Goal: Information Seeking & Learning: Learn about a topic

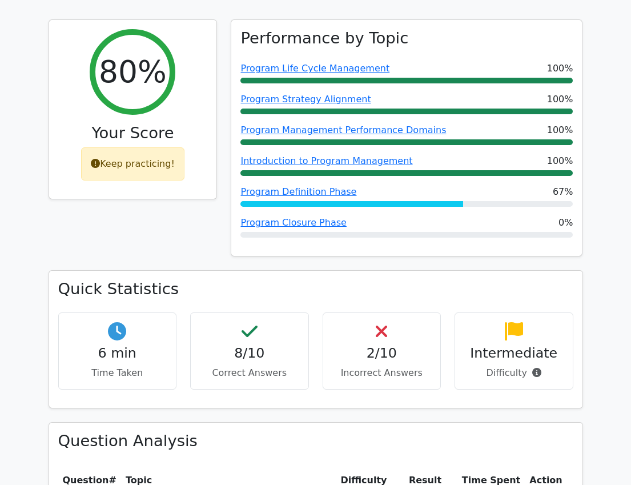
scroll to position [400, 0]
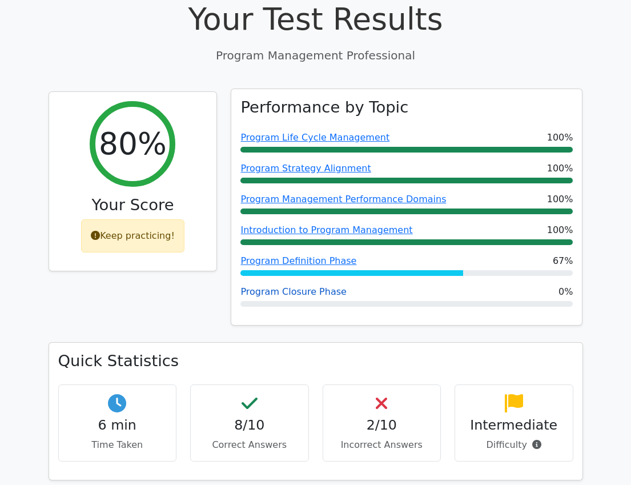
click at [314, 286] on link "Program Closure Phase" at bounding box center [293, 291] width 106 height 11
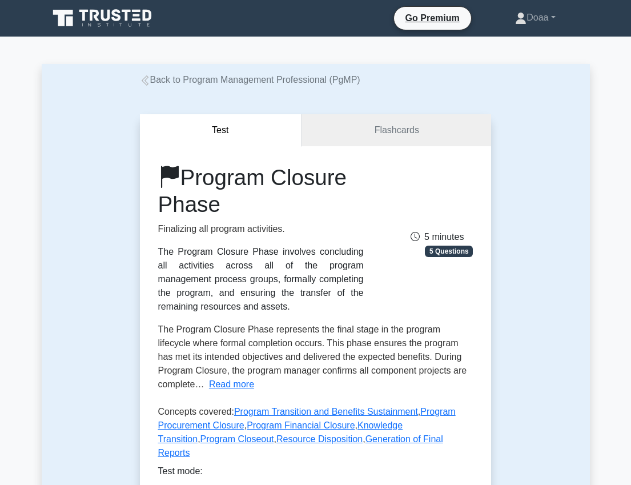
scroll to position [57, 0]
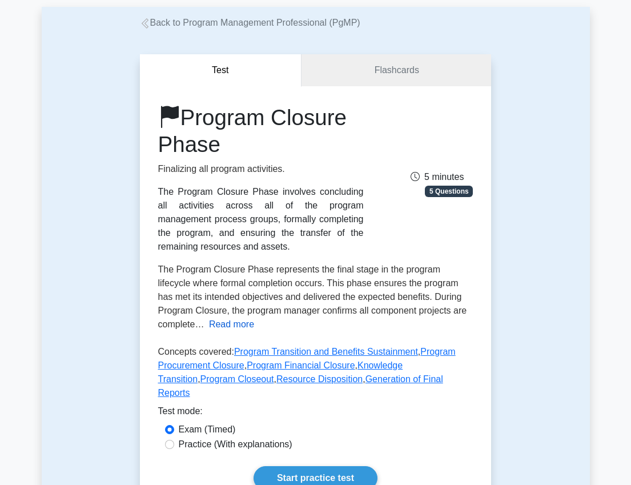
click at [223, 329] on button "Read more" at bounding box center [231, 324] width 45 height 14
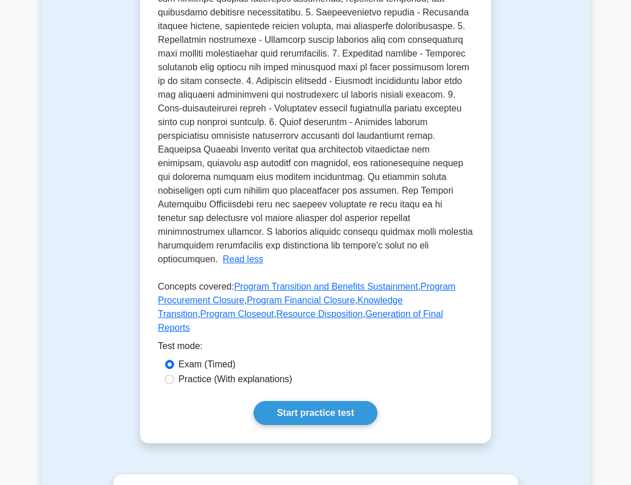
scroll to position [457, 0]
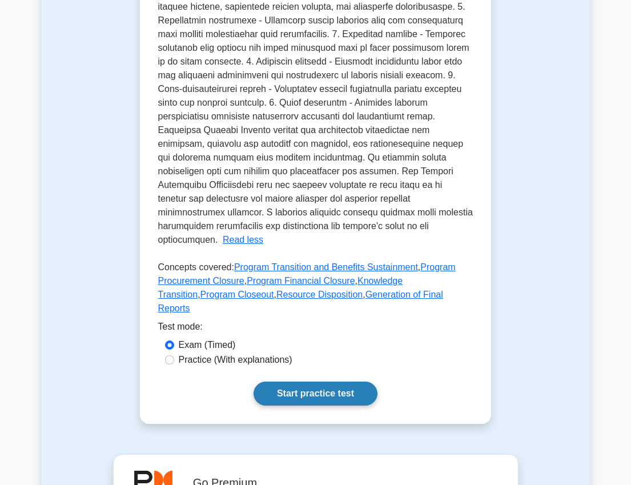
click at [337, 381] on link "Start practice test" at bounding box center [315, 393] width 124 height 24
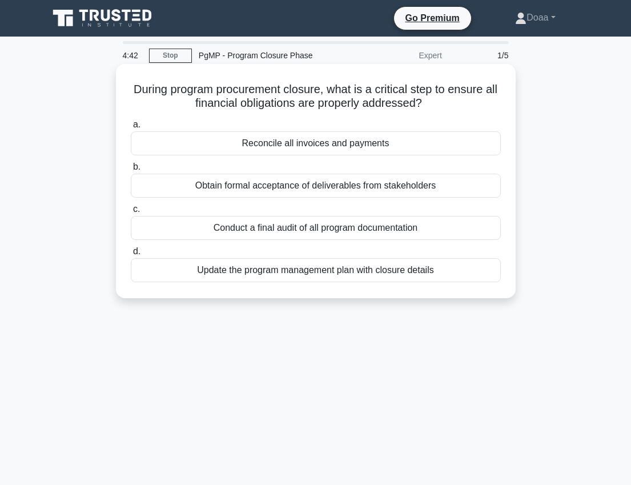
click at [309, 146] on div "Reconcile all invoices and payments" at bounding box center [316, 143] width 370 height 24
click at [131, 128] on input "a. Reconcile all invoices and payments" at bounding box center [131, 124] width 0 height 7
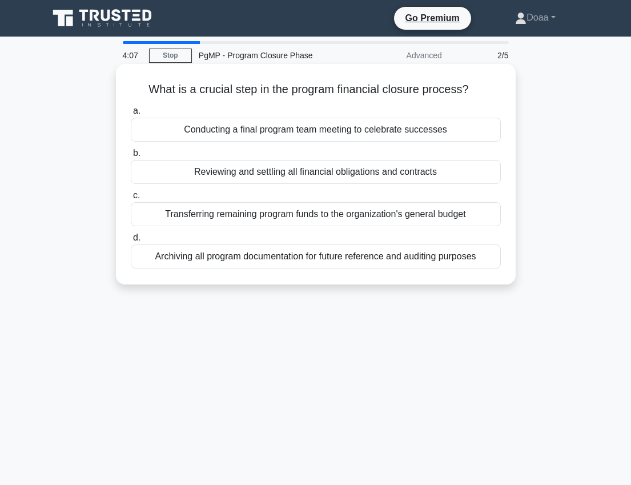
click at [405, 172] on div "Reviewing and settling all financial obligations and contracts" at bounding box center [316, 172] width 370 height 24
click at [131, 157] on input "b. Reviewing and settling all financial obligations and contracts" at bounding box center [131, 153] width 0 height 7
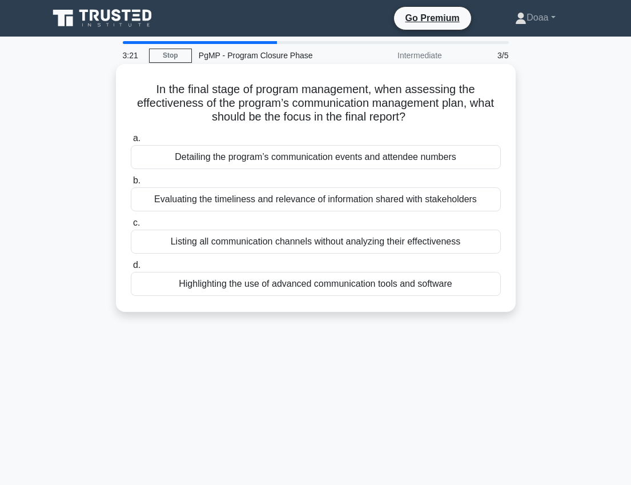
click at [289, 196] on div "Evaluating the timeliness and relevance of information shared with stakeholders" at bounding box center [316, 199] width 370 height 24
click at [131, 184] on input "b. Evaluating the timeliness and relevance of information shared with stakehold…" at bounding box center [131, 180] width 0 height 7
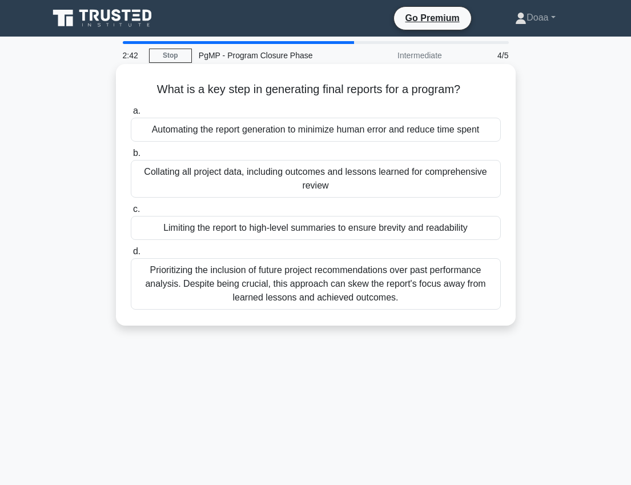
click at [261, 184] on div "Collating all project data, including outcomes and lessons learned for comprehe…" at bounding box center [316, 179] width 370 height 38
click at [131, 157] on input "b. Collating all project data, including outcomes and lessons learned for compr…" at bounding box center [131, 153] width 0 height 7
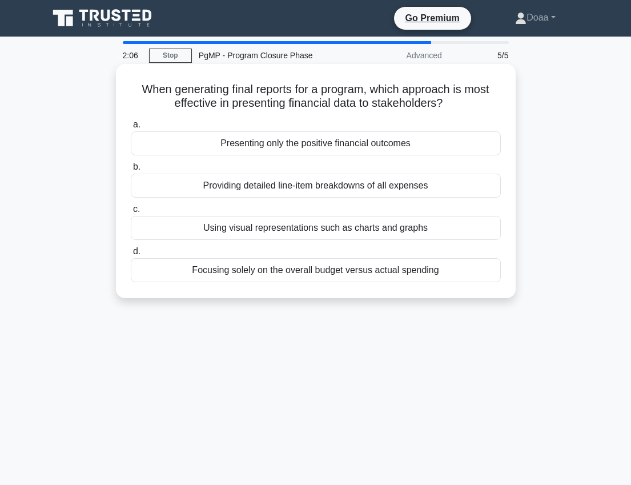
click at [295, 192] on div "Providing detailed line-item breakdowns of all expenses" at bounding box center [316, 186] width 370 height 24
click at [131, 171] on input "b. Providing detailed line-item breakdowns of all expenses" at bounding box center [131, 166] width 0 height 7
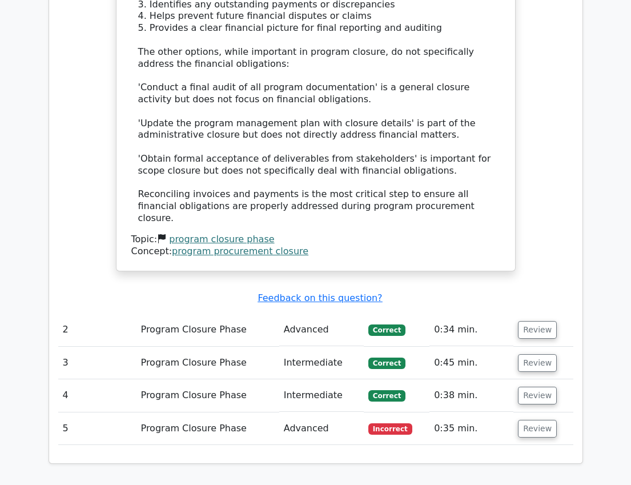
scroll to position [1313, 0]
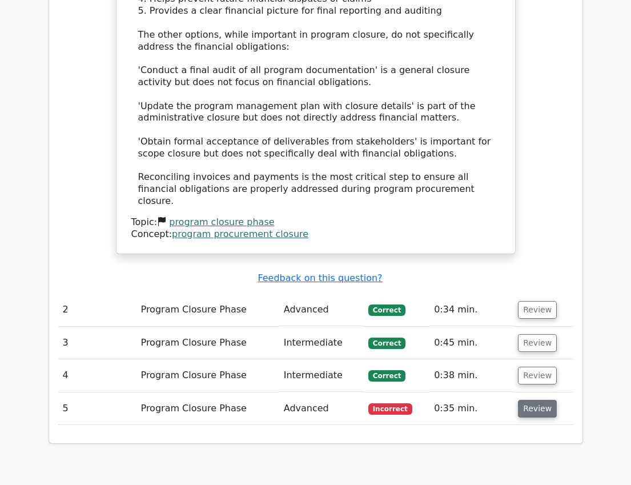
click at [518, 400] on button "Review" at bounding box center [537, 409] width 39 height 18
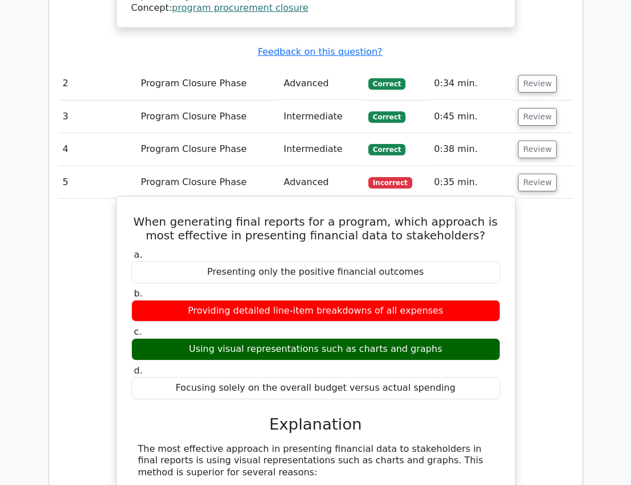
scroll to position [1427, 0]
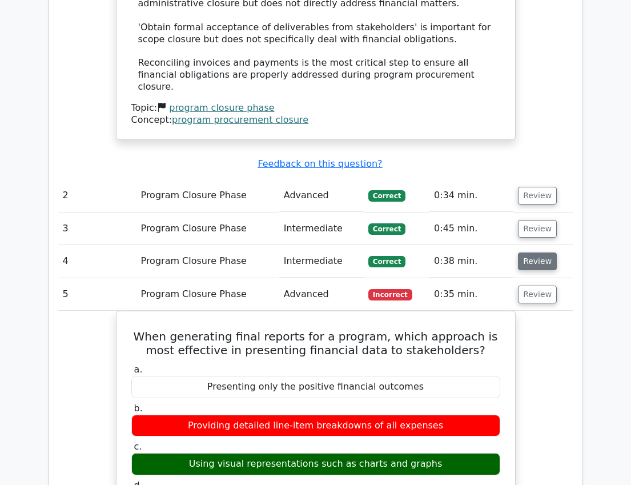
click at [524, 252] on button "Review" at bounding box center [537, 261] width 39 height 18
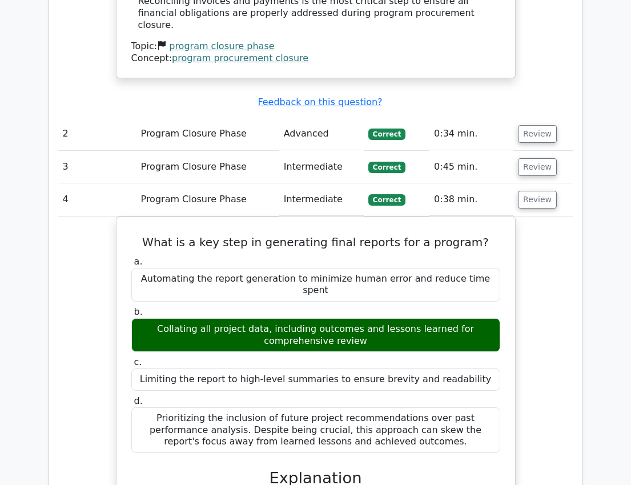
scroll to position [1370, 0]
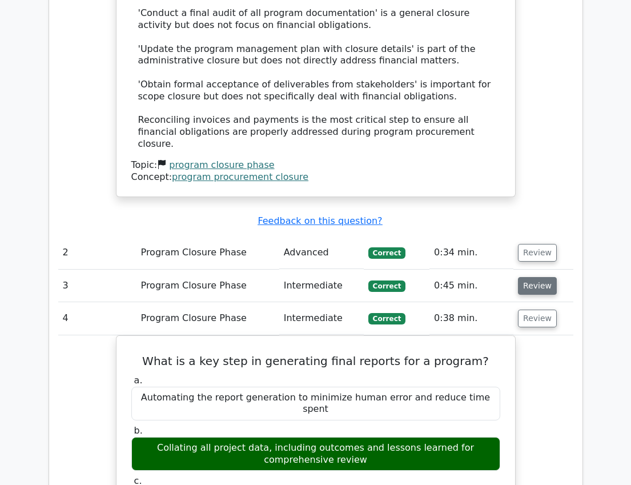
click at [533, 277] on button "Review" at bounding box center [537, 286] width 39 height 18
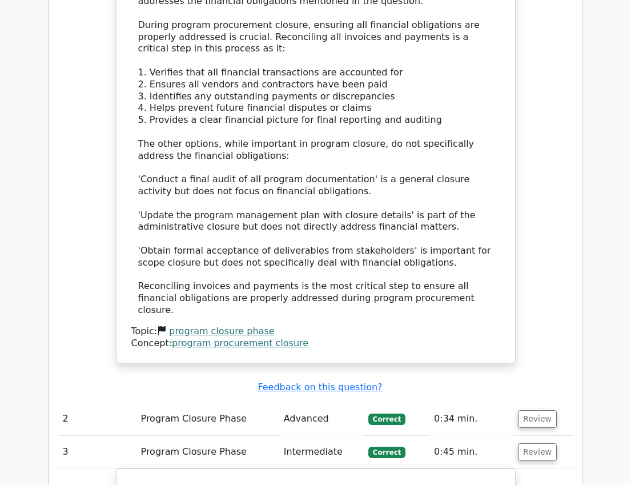
scroll to position [1199, 0]
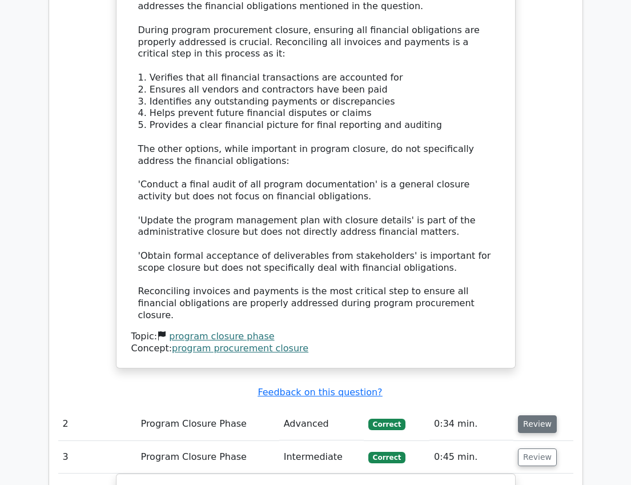
click at [546, 415] on button "Review" at bounding box center [537, 424] width 39 height 18
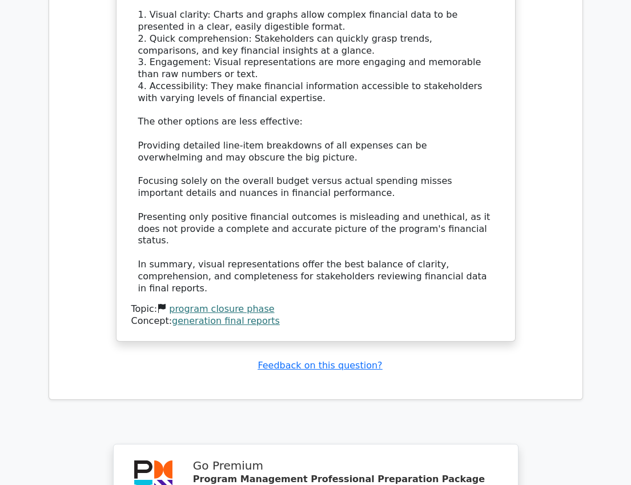
scroll to position [3829, 0]
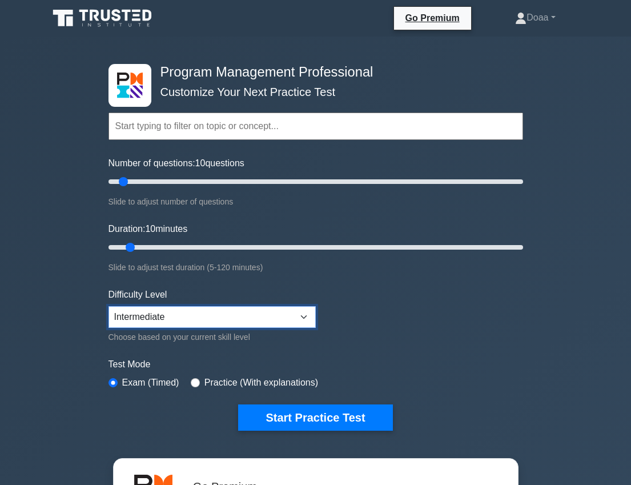
click at [210, 322] on select "Beginner Intermediate Expert" at bounding box center [211, 317] width 207 height 22
select select "expert"
click at [108, 306] on select "Beginner Intermediate Expert" at bounding box center [211, 317] width 207 height 22
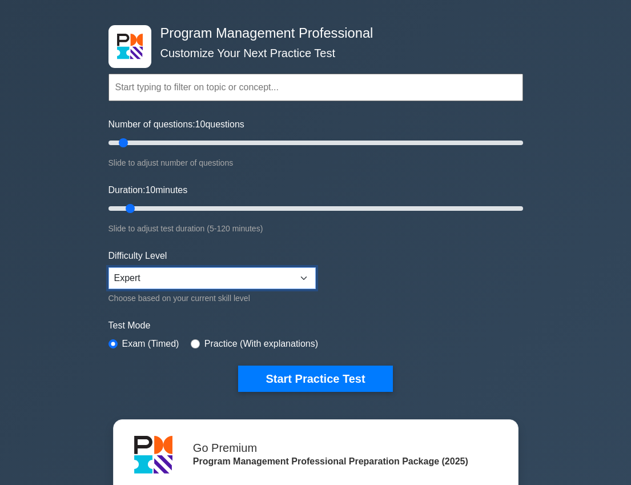
scroll to position [57, 0]
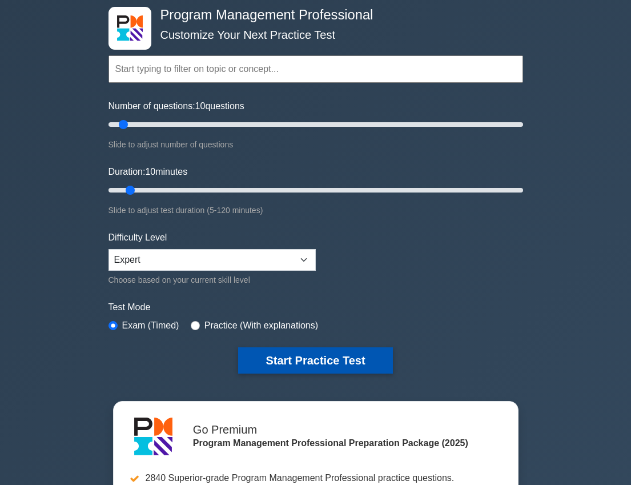
click at [297, 353] on button "Start Practice Test" at bounding box center [315, 360] width 154 height 26
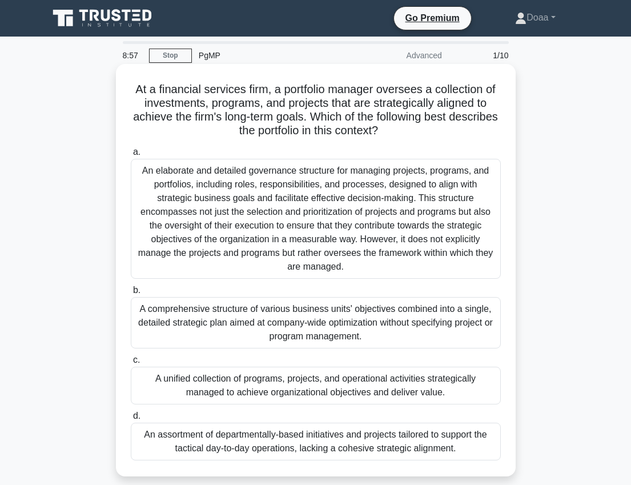
click at [257, 236] on div "An elaborate and detailed governance structure for managing projects, programs,…" at bounding box center [316, 219] width 370 height 120
click at [131, 156] on input "a. An elaborate and detailed governance structure for managing projects, progra…" at bounding box center [131, 151] width 0 height 7
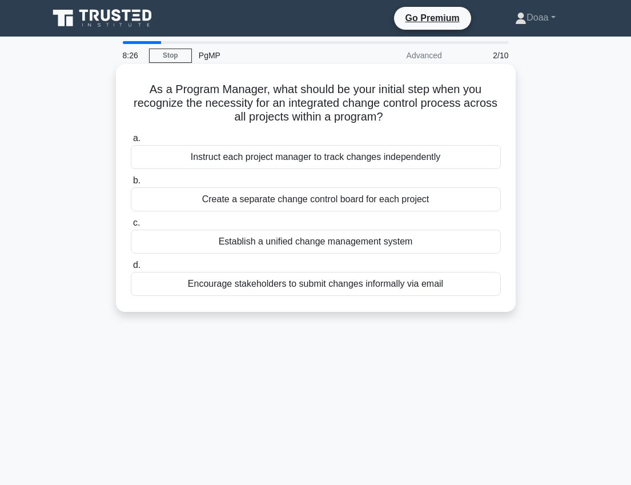
click at [382, 156] on div "Instruct each project manager to track changes independently" at bounding box center [316, 157] width 370 height 24
click at [131, 142] on input "a. Instruct each project manager to track changes independently" at bounding box center [131, 138] width 0 height 7
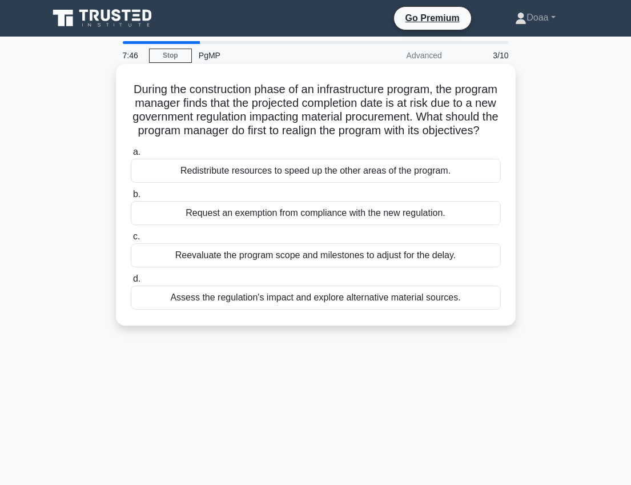
click at [343, 309] on div "Assess the regulation's impact and explore alternative material sources." at bounding box center [316, 297] width 370 height 24
click at [131, 283] on input "d. Assess the regulation's impact and explore alternative material sources." at bounding box center [131, 278] width 0 height 7
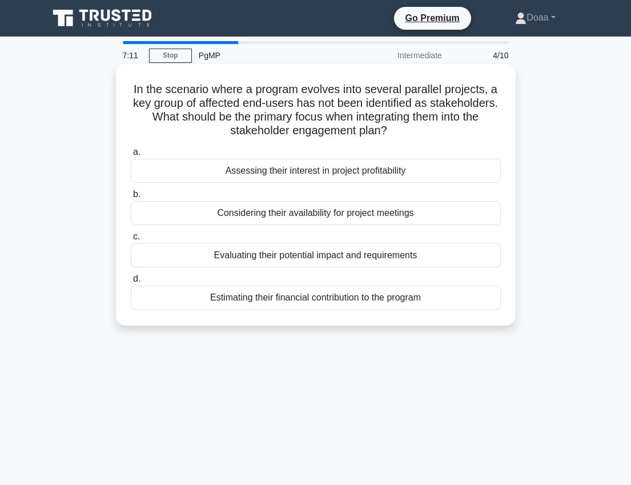
click at [387, 257] on div "Evaluating their potential impact and requirements" at bounding box center [316, 255] width 370 height 24
click at [131, 240] on input "c. Evaluating their potential impact and requirements" at bounding box center [131, 236] width 0 height 7
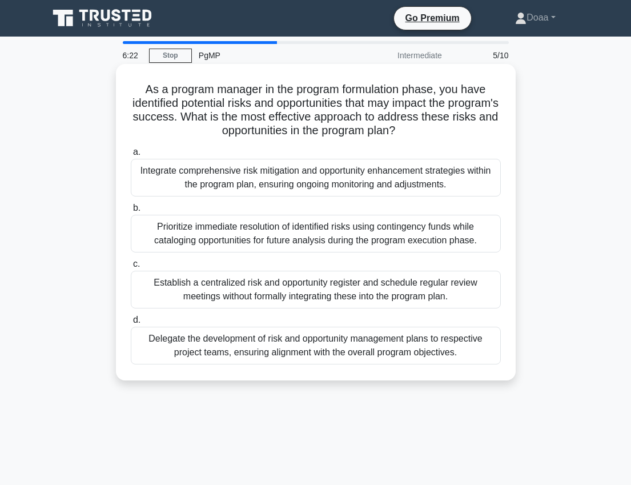
click at [364, 184] on div "Integrate comprehensive risk mitigation and opportunity enhancement strategies …" at bounding box center [316, 178] width 370 height 38
click at [131, 156] on input "a. Integrate comprehensive risk mitigation and opportunity enhancement strategi…" at bounding box center [131, 151] width 0 height 7
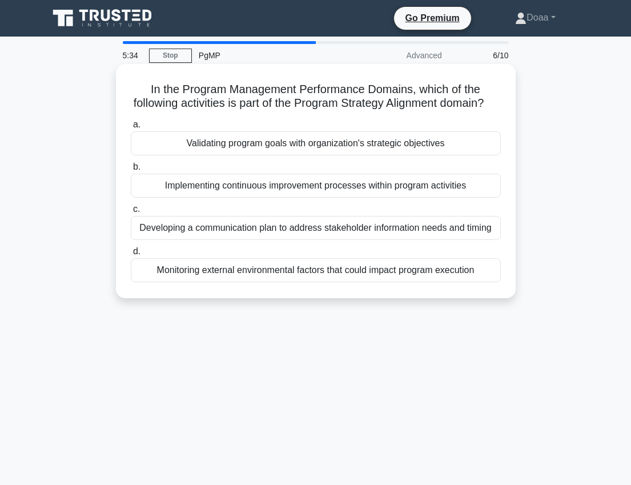
click at [259, 197] on div "Implementing continuous improvement processes within program activities" at bounding box center [316, 186] width 370 height 24
click at [131, 171] on input "b. Implementing continuous improvement processes within program activities" at bounding box center [131, 166] width 0 height 7
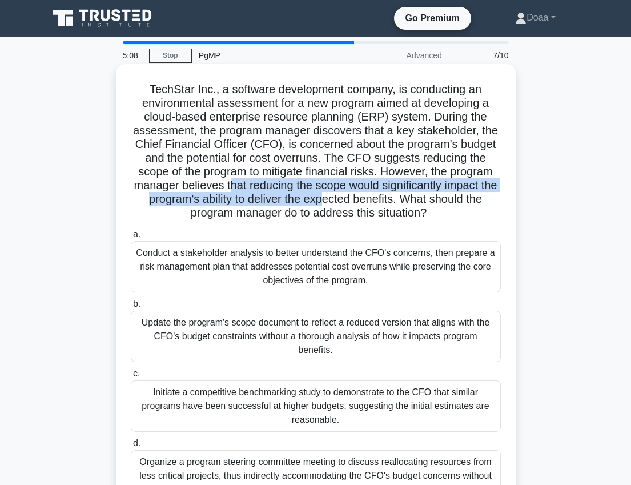
drag, startPoint x: 237, startPoint y: 192, endPoint x: 334, endPoint y: 194, distance: 97.0
click at [334, 194] on h5 "TechStar Inc., a software development company, is conducting an environmental a…" at bounding box center [316, 151] width 372 height 138
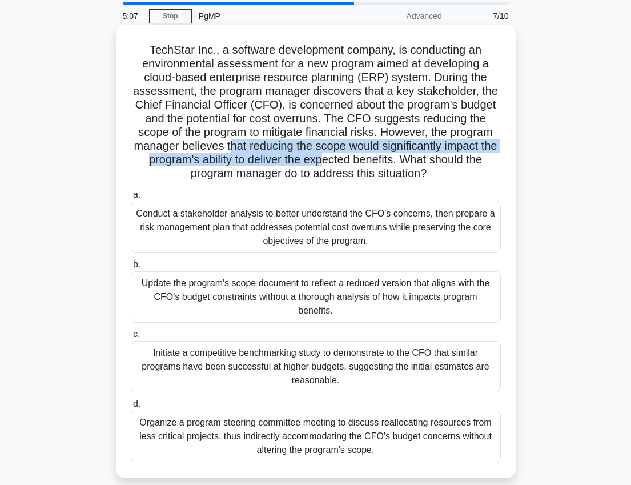
scroll to position [57, 0]
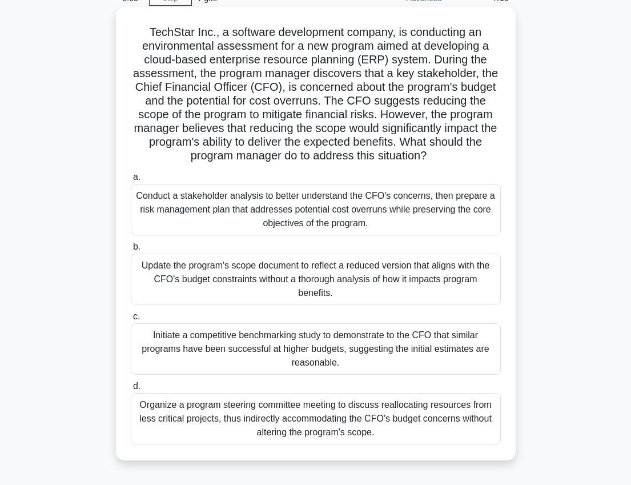
click at [462, 156] on h5 "TechStar Inc., a software development company, is conducting an environmental a…" at bounding box center [316, 94] width 372 height 138
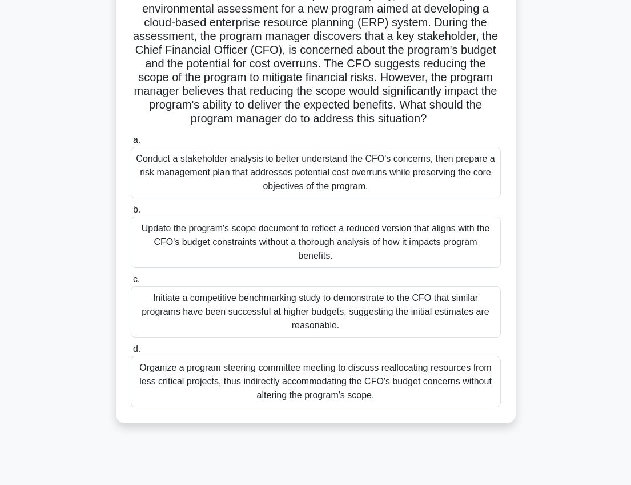
scroll to position [114, 0]
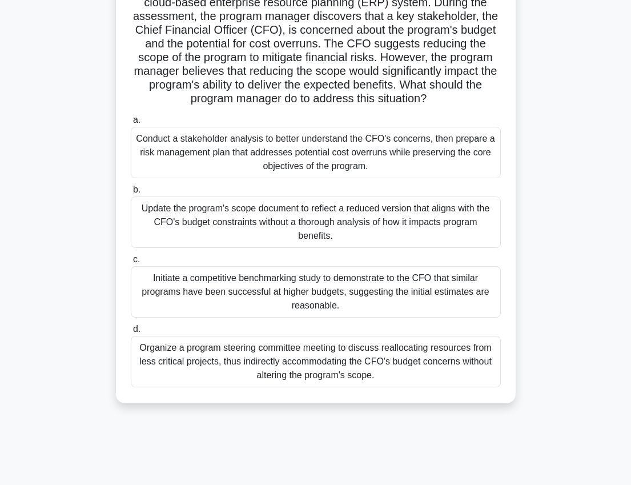
click at [221, 160] on div "Conduct a stakeholder analysis to better understand the CFO's concerns, then pr…" at bounding box center [316, 152] width 370 height 51
click at [131, 124] on input "a. Conduct a stakeholder analysis to better understand the CFO's concerns, then…" at bounding box center [131, 119] width 0 height 7
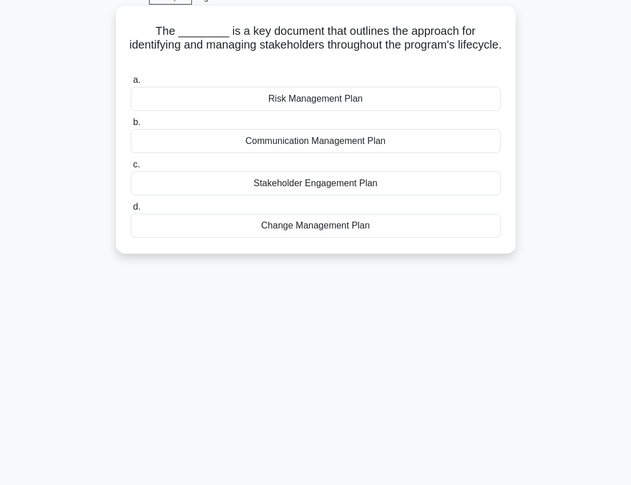
scroll to position [0, 0]
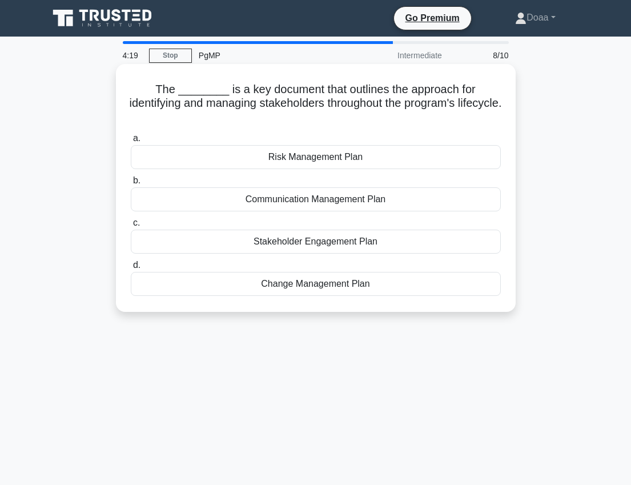
click at [318, 245] on div "Stakeholder Engagement Plan" at bounding box center [316, 241] width 370 height 24
click at [131, 227] on input "c. Stakeholder Engagement Plan" at bounding box center [131, 222] width 0 height 7
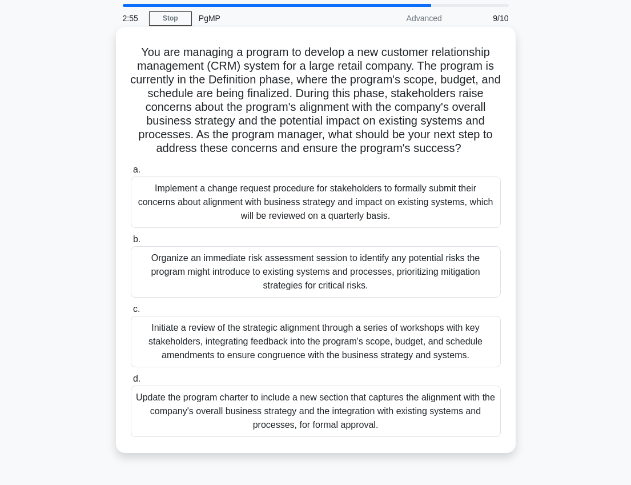
scroll to position [57, 0]
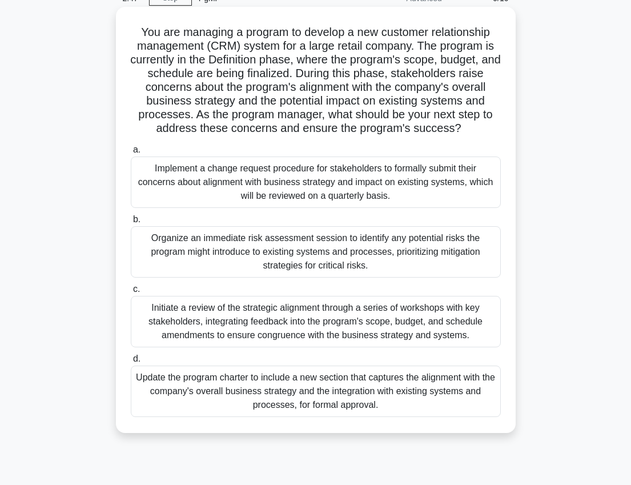
click at [343, 330] on div "Initiate a review of the strategic alignment through a series of workshops with…" at bounding box center [316, 321] width 370 height 51
click at [131, 293] on input "c. Initiate a review of the strategic alignment through a series of workshops w…" at bounding box center [131, 288] width 0 height 7
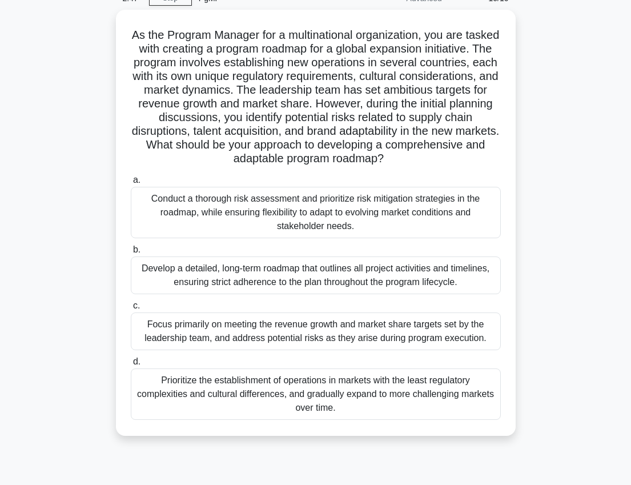
scroll to position [0, 0]
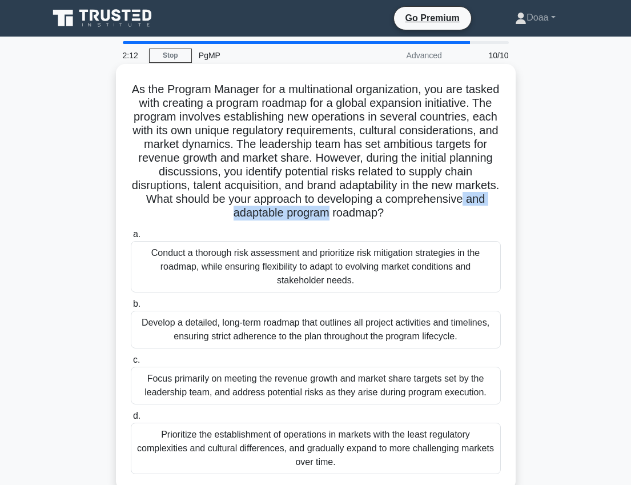
drag, startPoint x: 292, startPoint y: 216, endPoint x: 412, endPoint y: 208, distance: 120.1
click at [412, 208] on h5 "As the Program Manager for a multinational organization, you are tasked with cr…" at bounding box center [316, 151] width 372 height 138
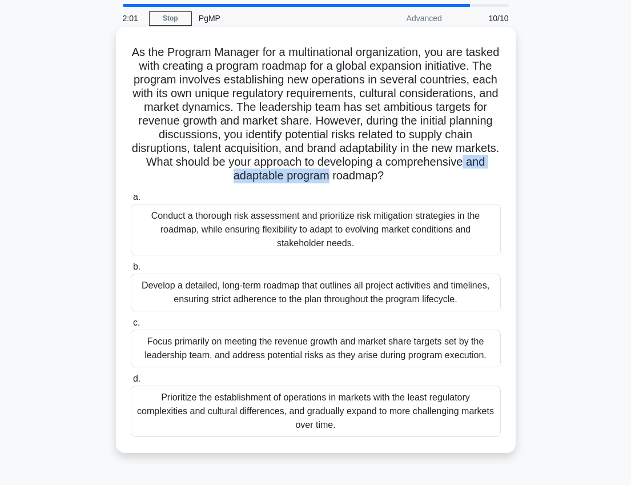
scroll to position [57, 0]
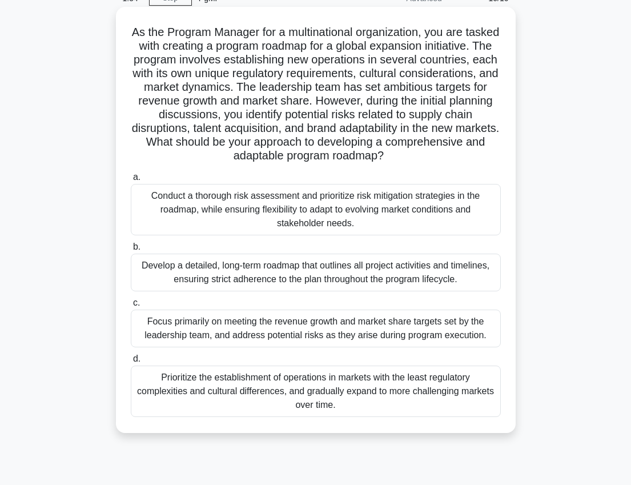
click at [328, 215] on div "Conduct a thorough risk assessment and prioritize risk mitigation strategies in…" at bounding box center [316, 209] width 370 height 51
click at [131, 181] on input "a. Conduct a thorough risk assessment and prioritize risk mitigation strategies…" at bounding box center [131, 177] width 0 height 7
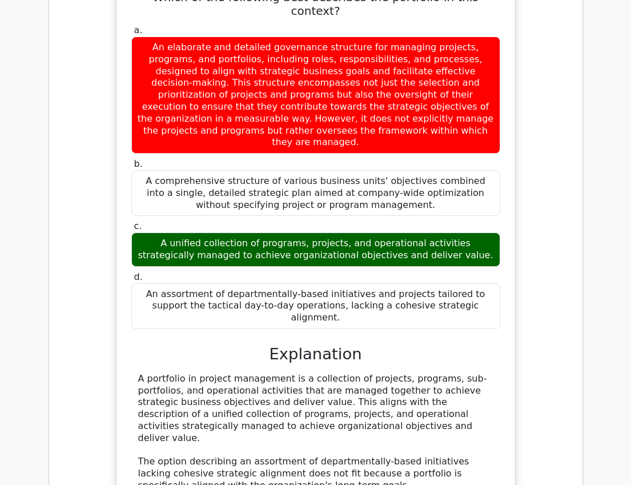
scroll to position [1084, 0]
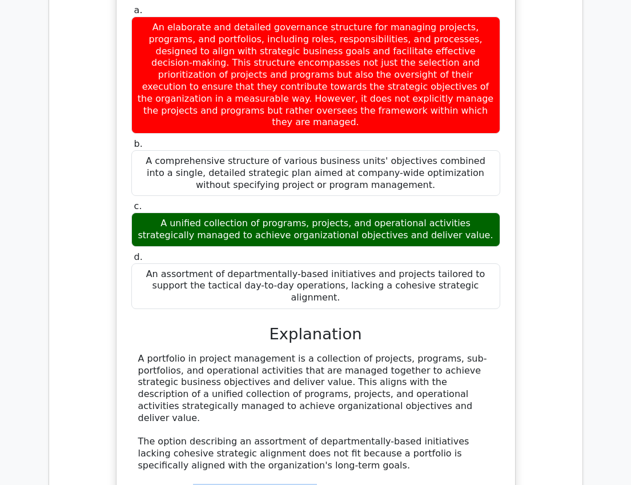
drag, startPoint x: 189, startPoint y: 391, endPoint x: 297, endPoint y: 389, distance: 107.3
click at [297, 389] on div "A portfolio in project management is a collection of projects, programs, sub-po…" at bounding box center [315, 471] width 355 height 237
drag, startPoint x: 177, startPoint y: 432, endPoint x: 276, endPoint y: 432, distance: 98.7
click at [276, 432] on div "A portfolio in project management is a collection of projects, programs, sub-po…" at bounding box center [315, 471] width 355 height 237
drag, startPoint x: 276, startPoint y: 432, endPoint x: 398, endPoint y: 441, distance: 122.4
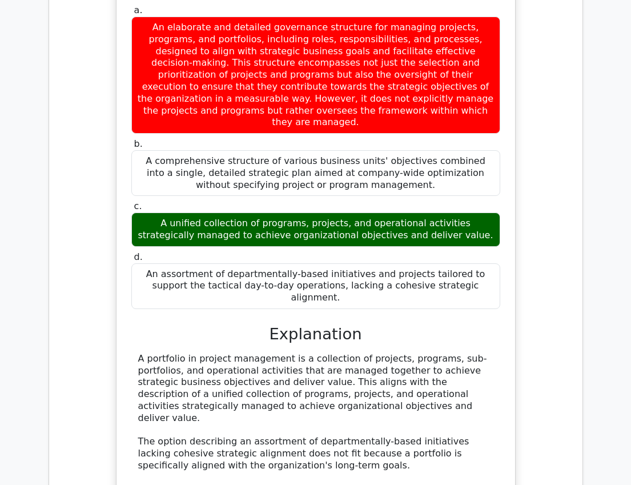
click at [398, 441] on div "A portfolio in project management is a collection of projects, programs, sub-po…" at bounding box center [315, 471] width 355 height 237
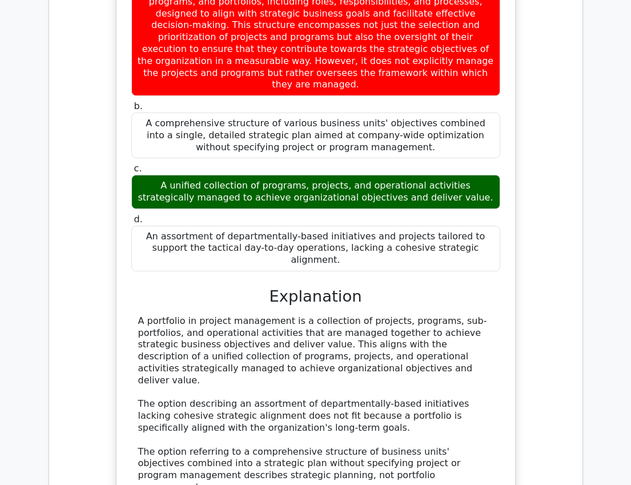
scroll to position [1141, 0]
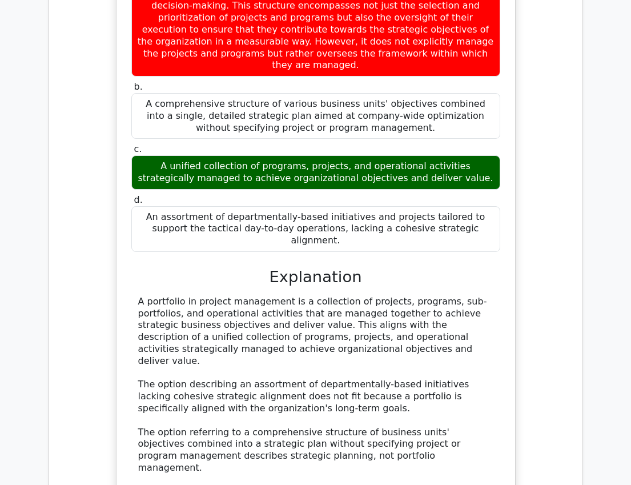
drag, startPoint x: 249, startPoint y: 394, endPoint x: 289, endPoint y: 397, distance: 40.0
click at [289, 397] on div "A portfolio in project management is a collection of projects, programs, sub-po…" at bounding box center [315, 414] width 355 height 237
click at [176, 397] on div "A portfolio in project management is a collection of projects, programs, sub-po…" at bounding box center [315, 414] width 355 height 237
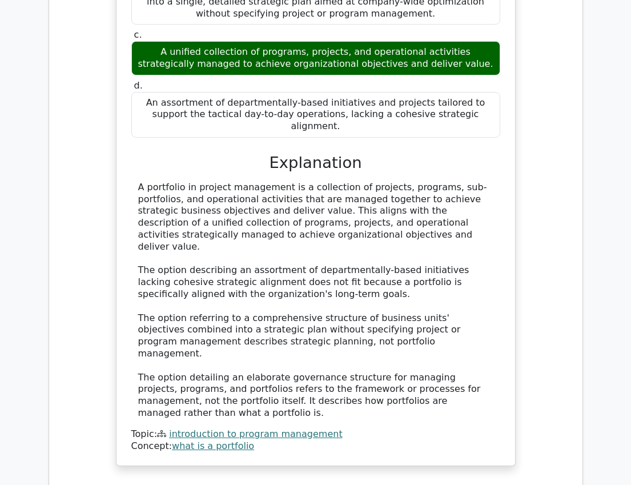
scroll to position [1427, 0]
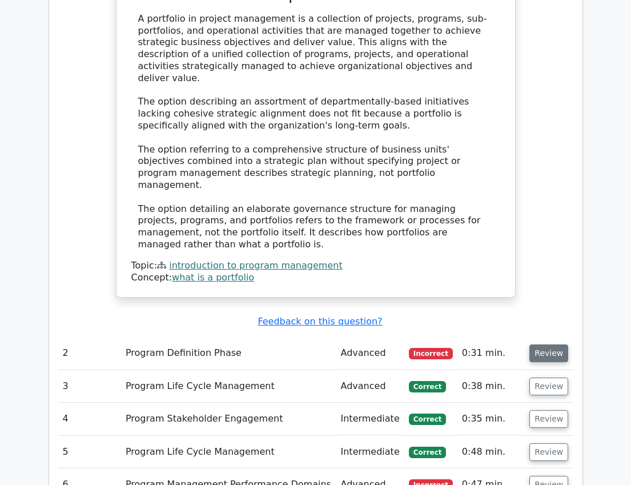
click at [548, 344] on button "Review" at bounding box center [548, 353] width 39 height 18
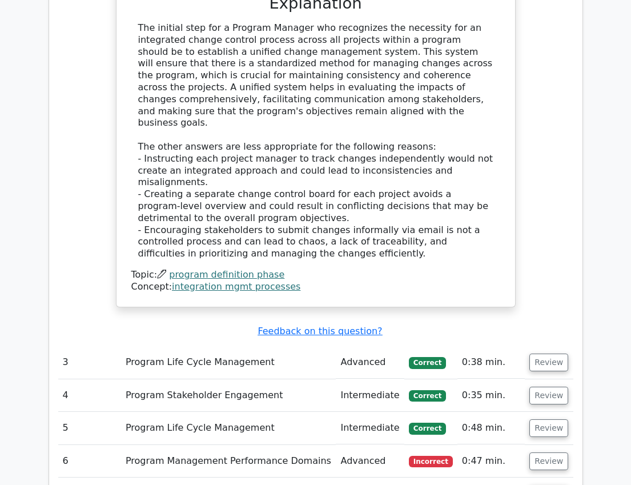
scroll to position [2055, 0]
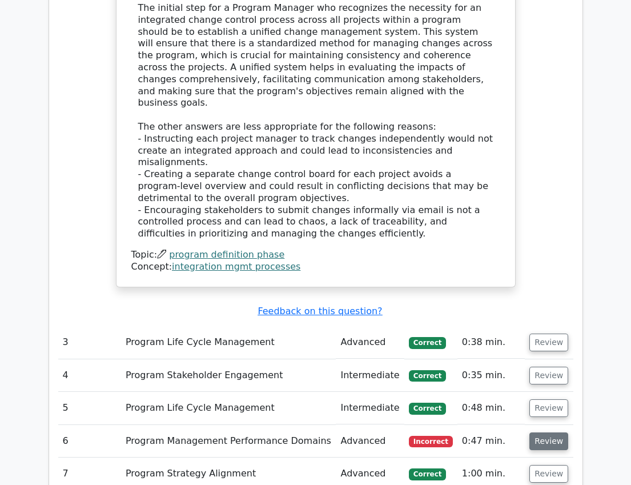
click at [547, 432] on button "Review" at bounding box center [548, 441] width 39 height 18
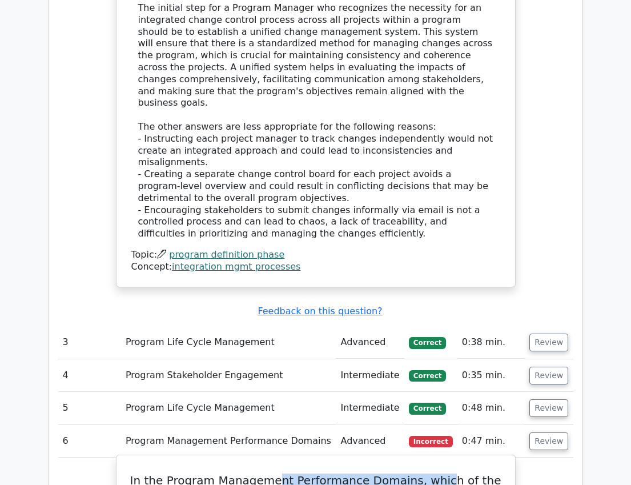
drag, startPoint x: 288, startPoint y: 312, endPoint x: 443, endPoint y: 321, distance: 156.0
click at [443, 473] on h5 "In the Program Management Performance Domains, which of the following activitie…" at bounding box center [315, 493] width 371 height 41
drag, startPoint x: 269, startPoint y: 330, endPoint x: 437, endPoint y: 330, distance: 168.4
click at [437, 473] on h5 "In the Program Management Performance Domains, which of the following activitie…" at bounding box center [315, 493] width 371 height 41
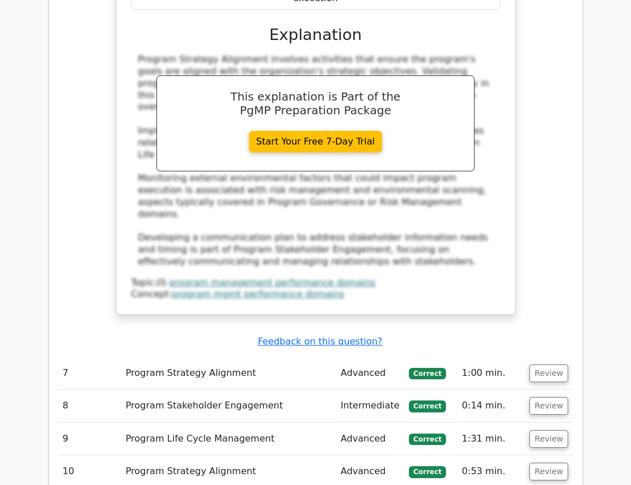
scroll to position [3025, 0]
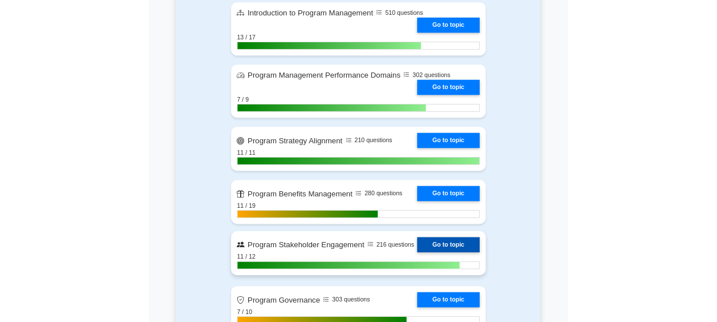
scroll to position [742, 0]
